Goal: Information Seeking & Learning: Check status

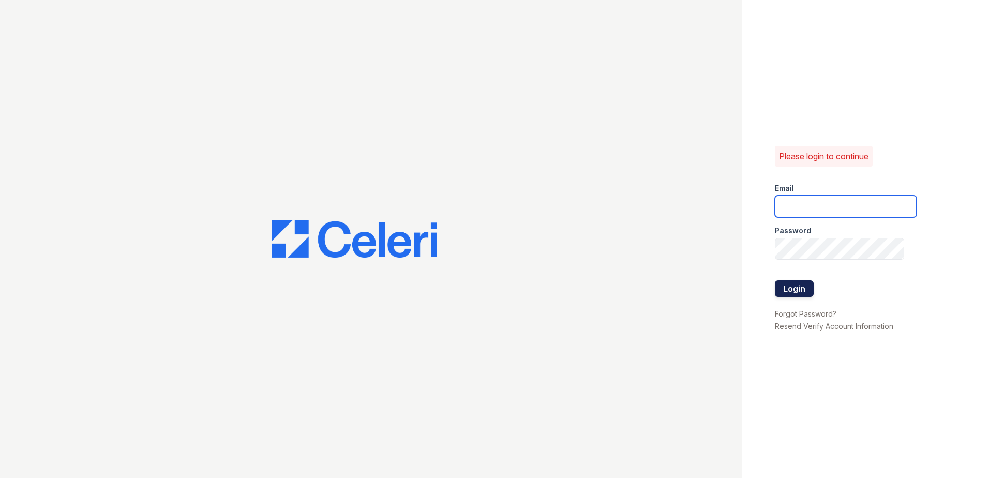
type input "rhueser@trinity-pm.com"
click at [792, 289] on button "Login" at bounding box center [794, 288] width 39 height 17
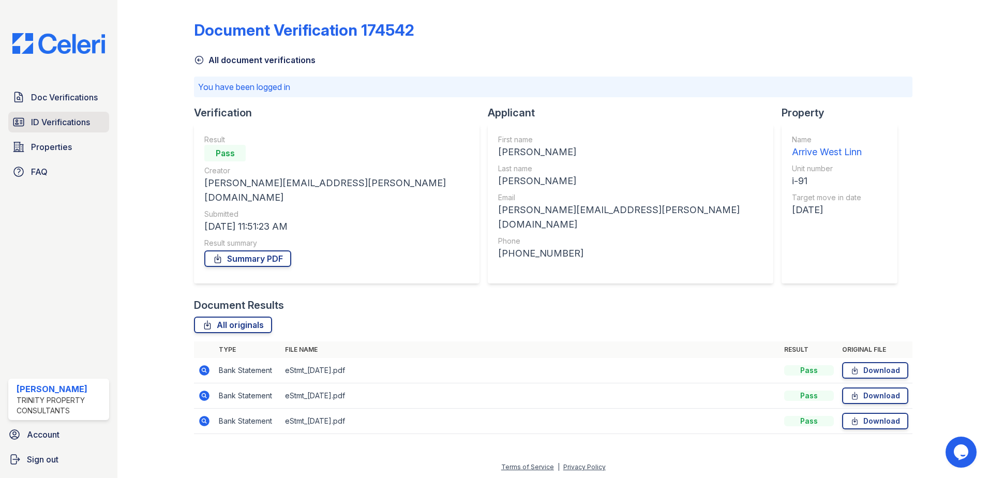
click at [58, 122] on span "ID Verifications" at bounding box center [60, 122] width 59 height 12
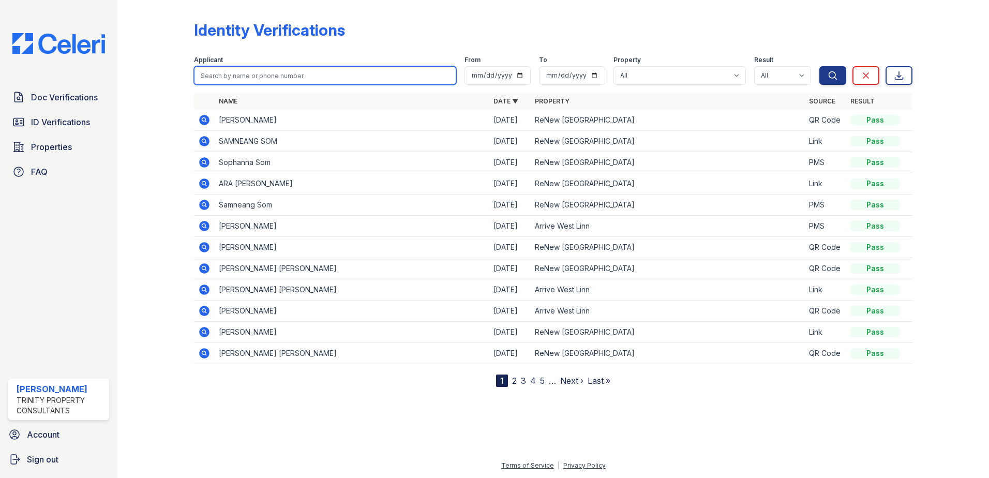
click at [245, 80] on input "search" at bounding box center [325, 75] width 262 height 19
type input "[PERSON_NAME]"
click at [820, 66] on button "Search" at bounding box center [833, 75] width 27 height 19
